Goal: Information Seeking & Learning: Learn about a topic

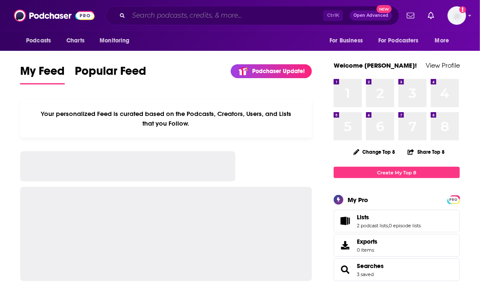
click at [215, 19] on input "Search podcasts, credits, & more..." at bounding box center [226, 15] width 194 height 13
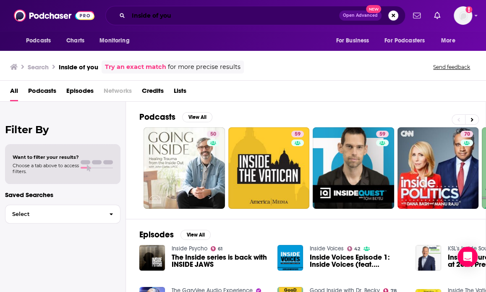
click at [192, 16] on input "Inside of you" at bounding box center [234, 15] width 211 height 13
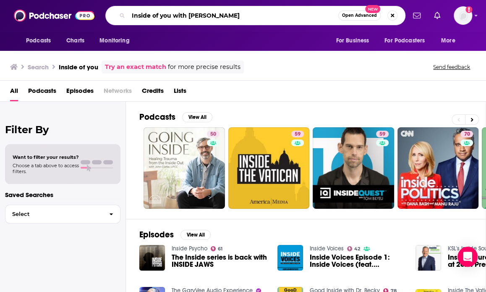
type input "Inside of you with [PERSON_NAME]"
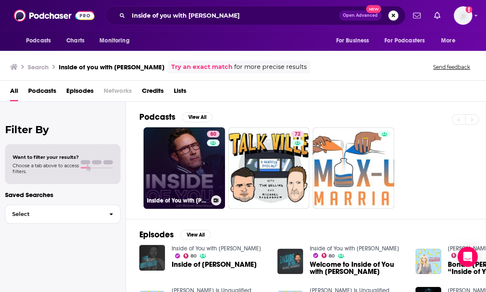
click at [171, 160] on link "80 Inside of You with [PERSON_NAME]" at bounding box center [184, 167] width 81 height 81
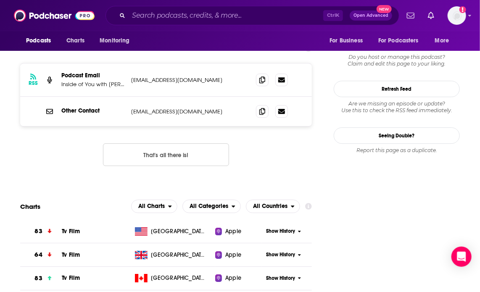
scroll to position [882, 0]
